Goal: Find specific page/section: Find specific page/section

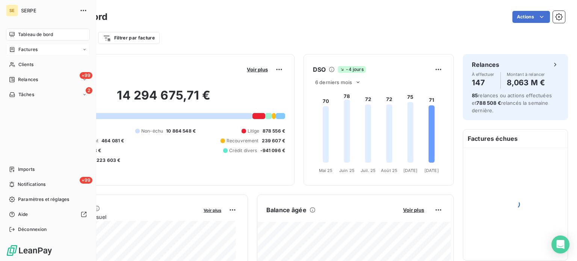
click at [53, 53] on div "Factures" at bounding box center [48, 50] width 84 height 12
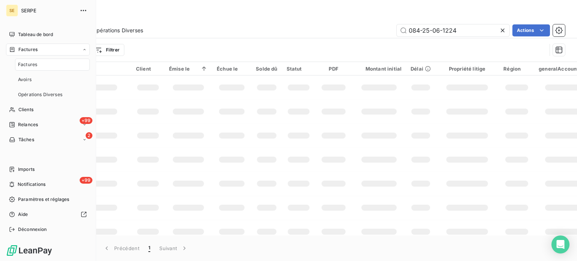
click at [64, 64] on div "Factures" at bounding box center [52, 65] width 75 height 12
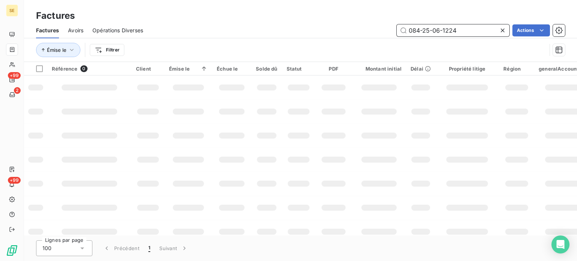
click at [466, 33] on input "084-25-06-1224" at bounding box center [453, 30] width 113 height 12
type input "0"
paste input "013-25-04-0951"
type input "013-25-04-0951"
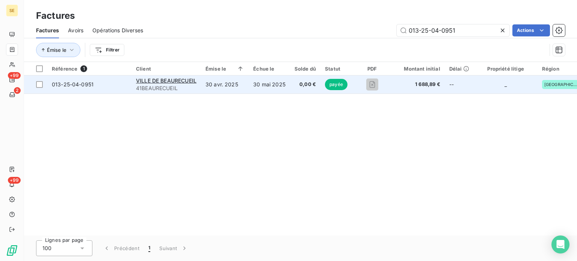
click at [274, 92] on td "30 mai 2025" at bounding box center [269, 85] width 41 height 18
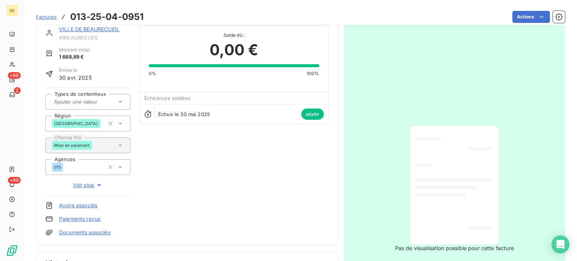
scroll to position [190, 0]
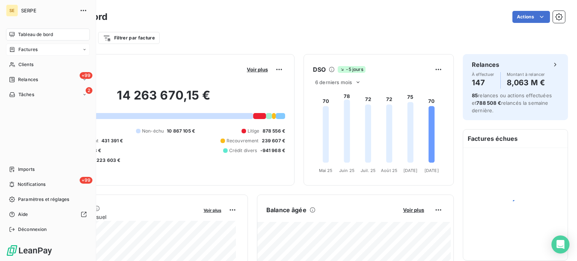
click at [54, 50] on div "Factures" at bounding box center [48, 50] width 84 height 12
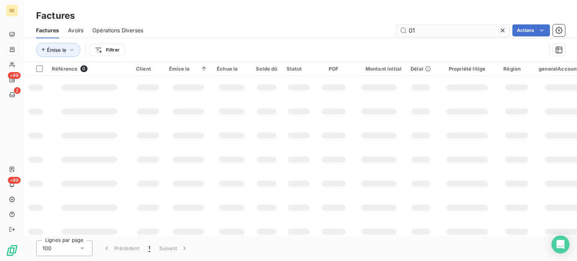
type input "0"
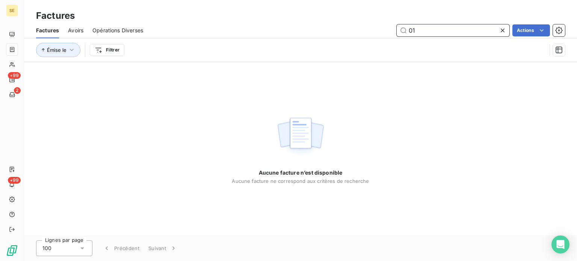
type input "0"
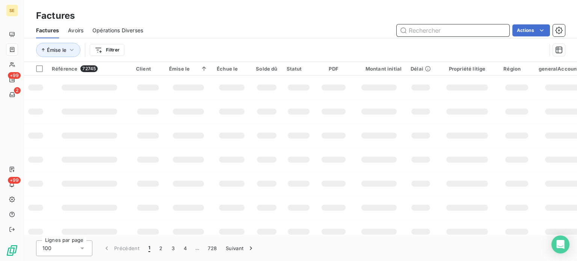
paste input "013-24-07-0848"
type input "013-24-07-0848"
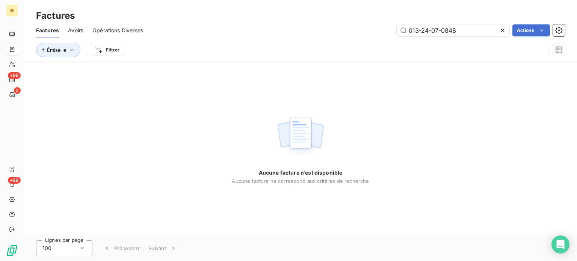
click at [502, 29] on icon at bounding box center [503, 31] width 8 height 8
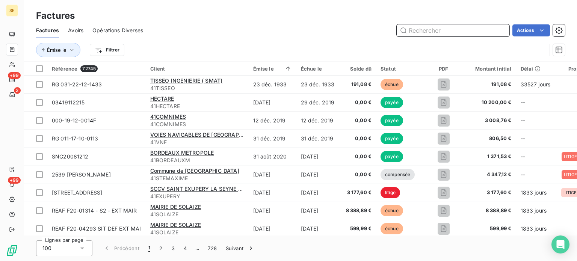
click at [481, 34] on input "text" at bounding box center [453, 30] width 113 height 12
paste input "013-24-09-1353"
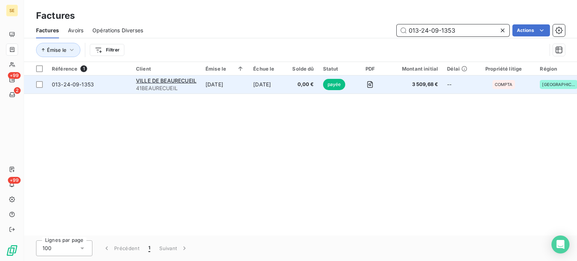
type input "013-24-09-1353"
drag, startPoint x: 432, startPoint y: 78, endPoint x: 430, endPoint y: 88, distance: 10.0
click at [430, 88] on td "3 509,68 €" at bounding box center [416, 85] width 54 height 18
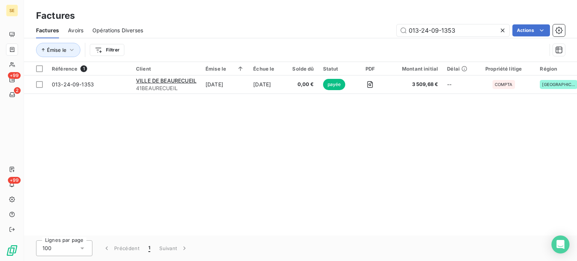
click at [501, 33] on icon at bounding box center [503, 31] width 8 height 8
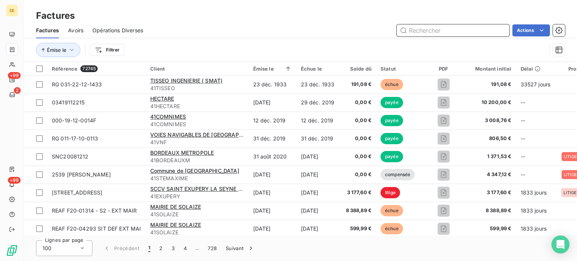
click at [469, 29] on input "text" at bounding box center [453, 30] width 113 height 12
paste input "013-24-10-0819"
click at [469, 29] on input "013-24-10-0819" at bounding box center [453, 30] width 113 height 12
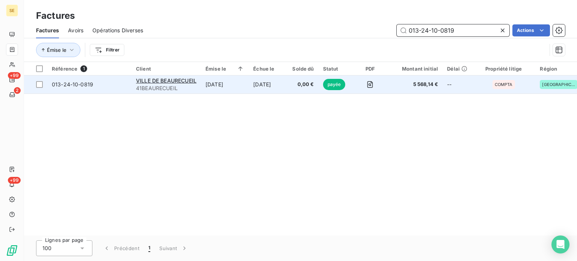
type input "013-24-10-0819"
click at [448, 91] on td "--" at bounding box center [457, 85] width 29 height 18
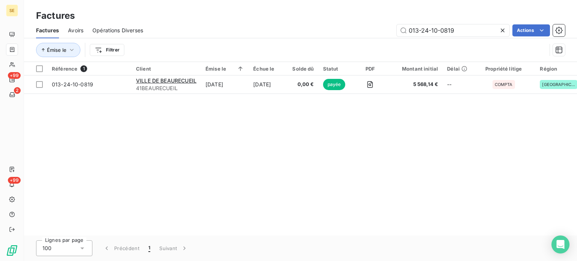
click at [502, 30] on icon at bounding box center [503, 31] width 8 height 8
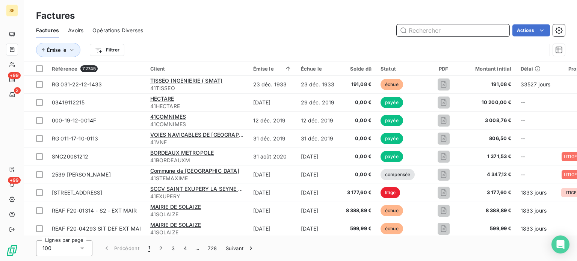
click at [475, 33] on input "text" at bounding box center [453, 30] width 113 height 12
paste input "013-25-04-0951"
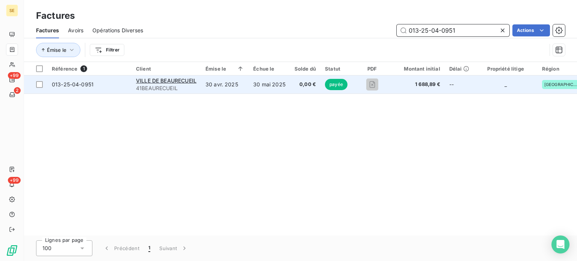
type input "013-25-04-0951"
click at [453, 85] on td "--" at bounding box center [459, 85] width 29 height 18
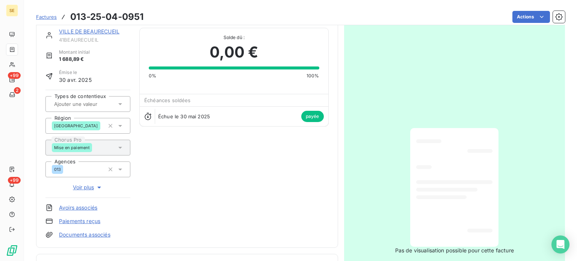
scroll to position [190, 0]
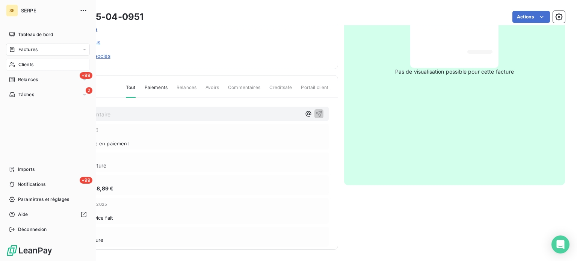
click at [41, 64] on div "Clients" at bounding box center [48, 65] width 84 height 12
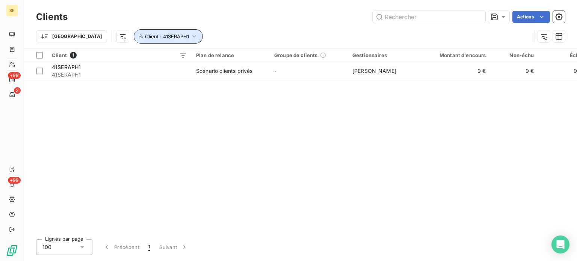
click at [158, 34] on button "Client : 41SERAPH1" at bounding box center [168, 36] width 69 height 14
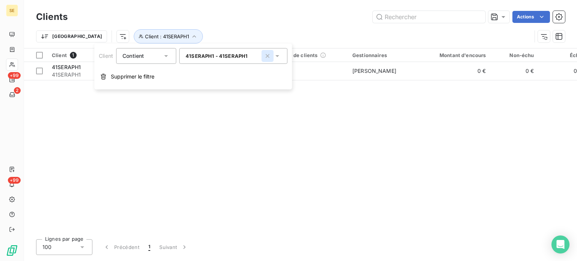
click at [269, 58] on icon "button" at bounding box center [268, 56] width 8 height 8
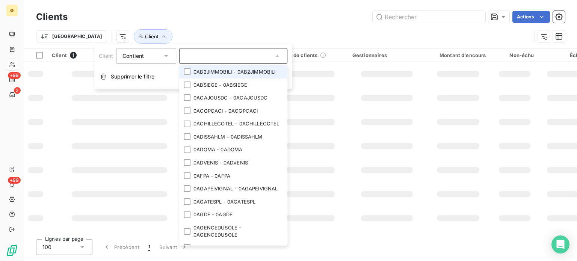
paste input "41BEAURECUEIL"
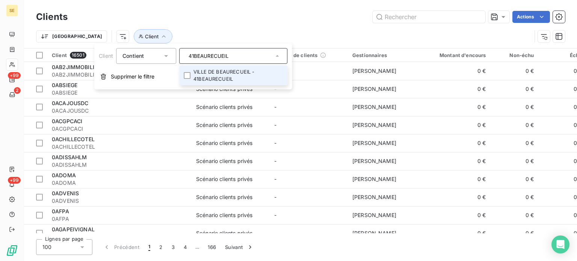
type input "41BEAURECUEIL"
click at [248, 74] on li "VILLE DE BEAURECUEIL - 41BEAURECUEIL" at bounding box center [233, 75] width 108 height 20
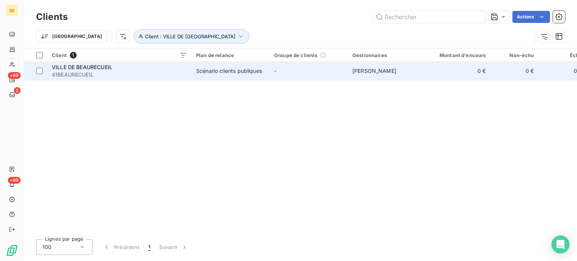
click at [368, 76] on td "[PERSON_NAME]" at bounding box center [387, 71] width 78 height 18
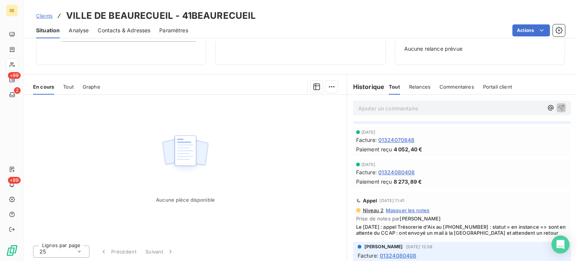
scroll to position [861, 0]
